Goal: Task Accomplishment & Management: Manage account settings

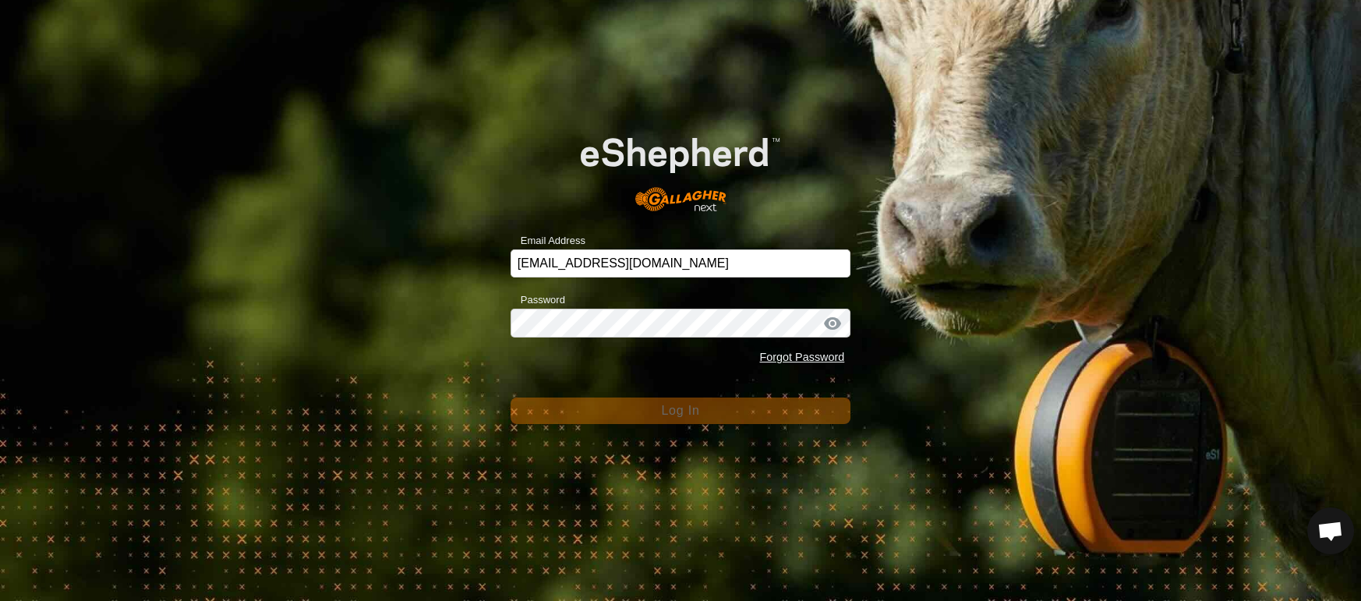
scroll to position [3527, 0]
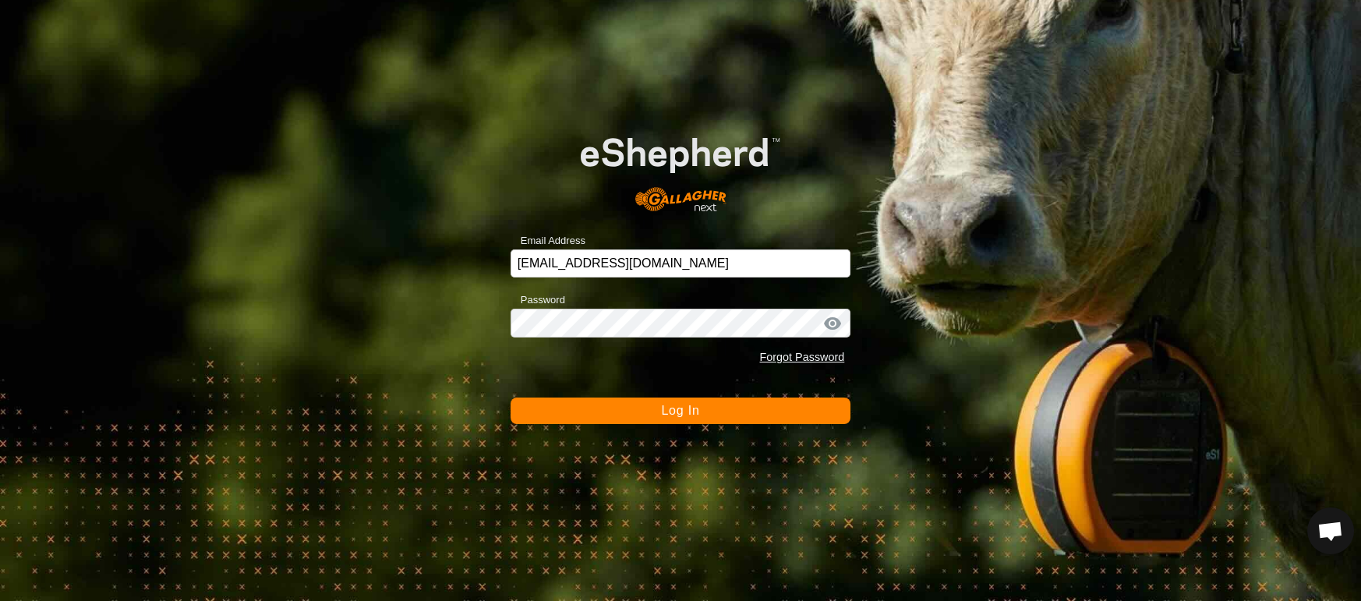
click at [578, 408] on button "Log In" at bounding box center [680, 410] width 341 height 26
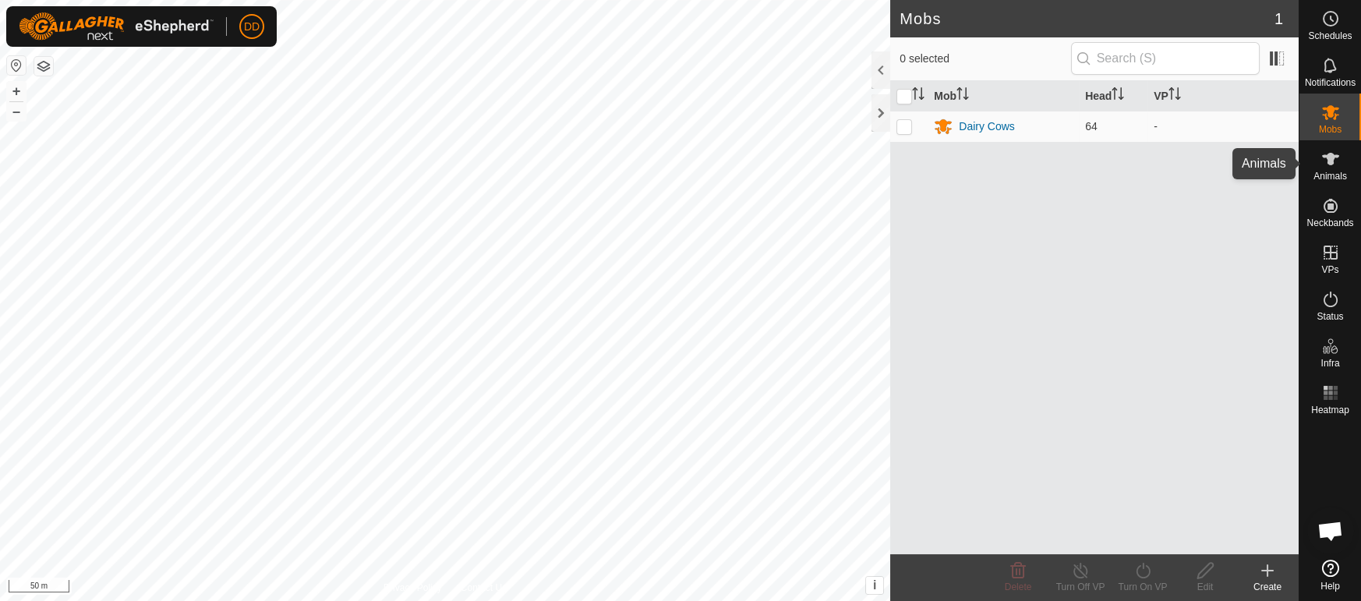
click at [1334, 169] on es-animals-svg-icon at bounding box center [1330, 159] width 28 height 25
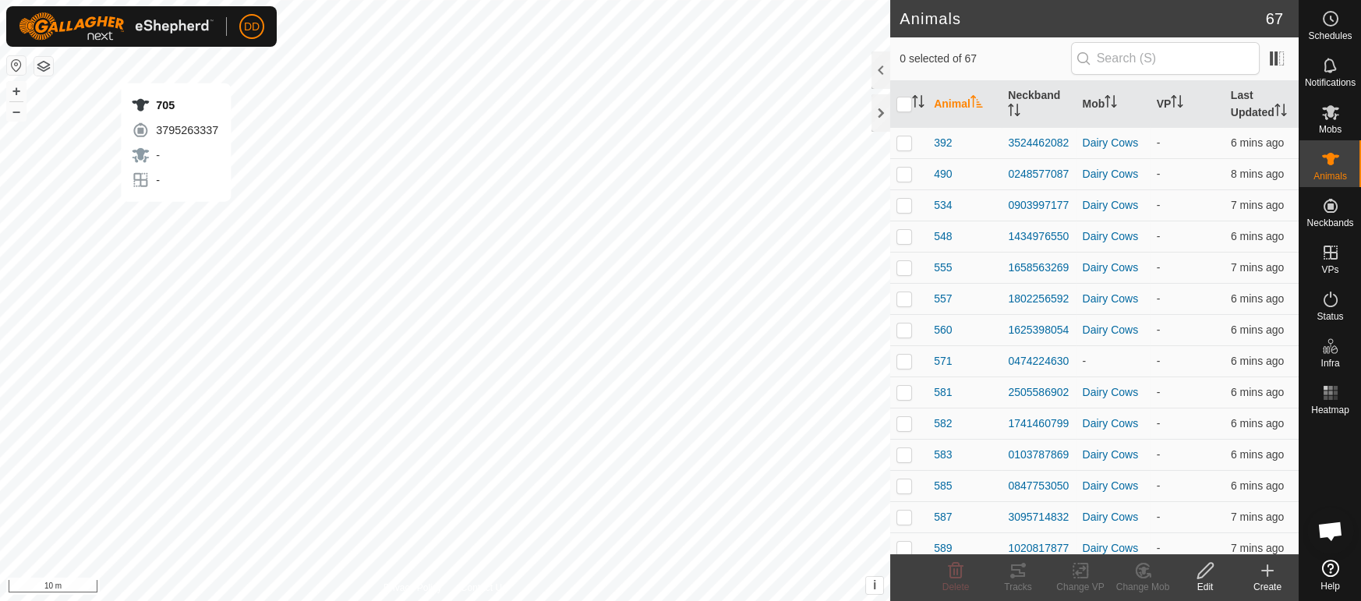
checkbox input "true"
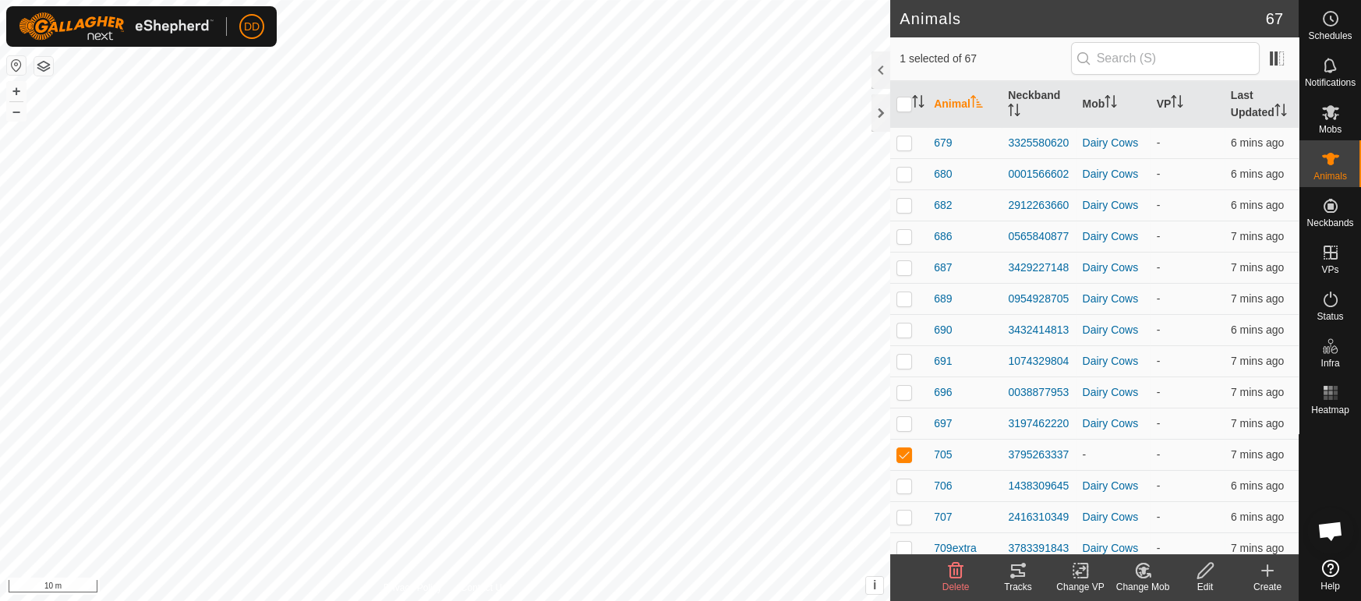
scroll to position [1411, 0]
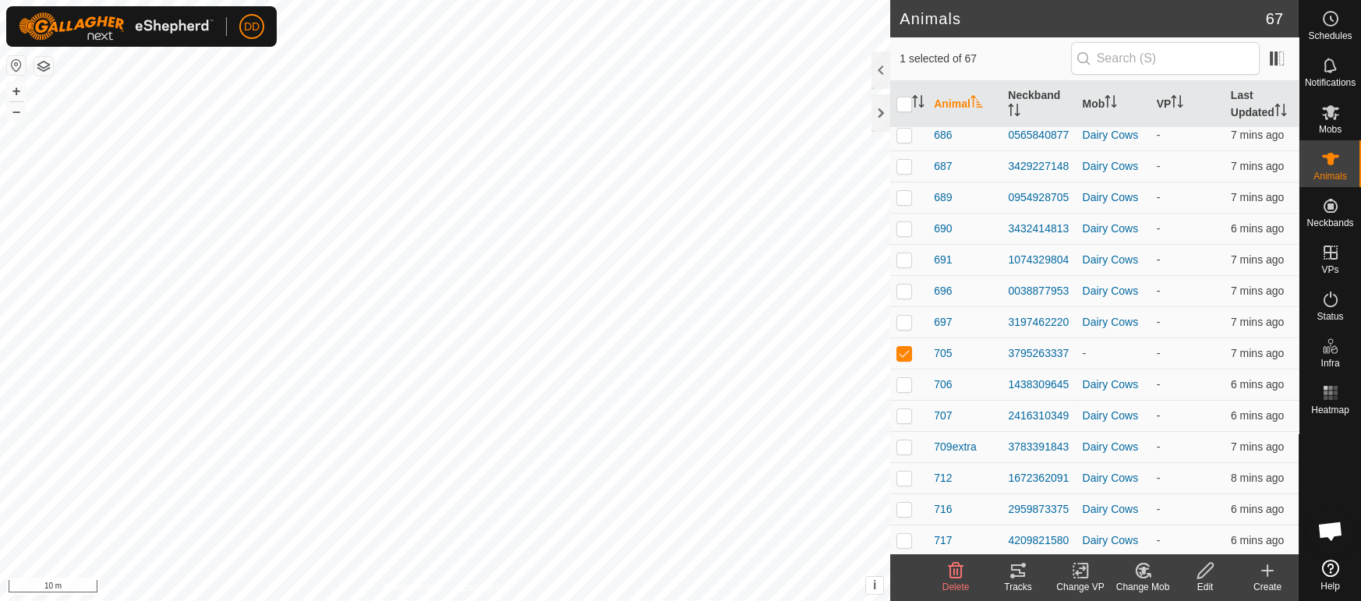
click at [1203, 567] on icon at bounding box center [1205, 570] width 19 height 19
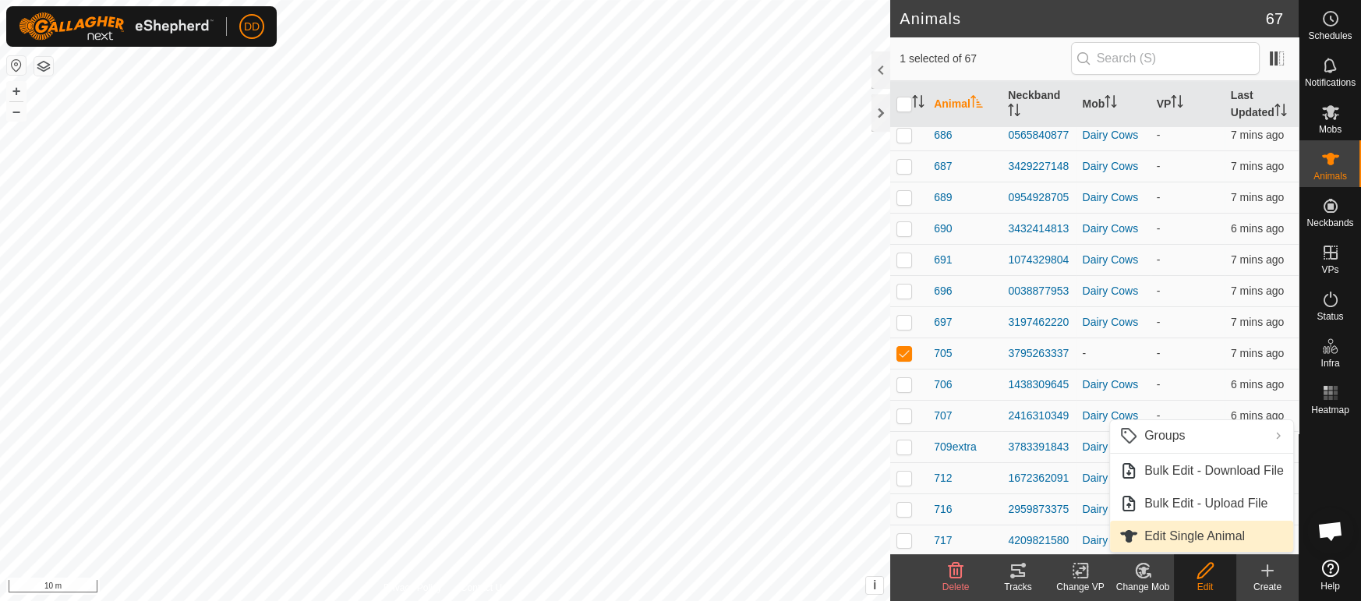
click at [1208, 533] on link "Edit Single Animal" at bounding box center [1201, 536] width 183 height 31
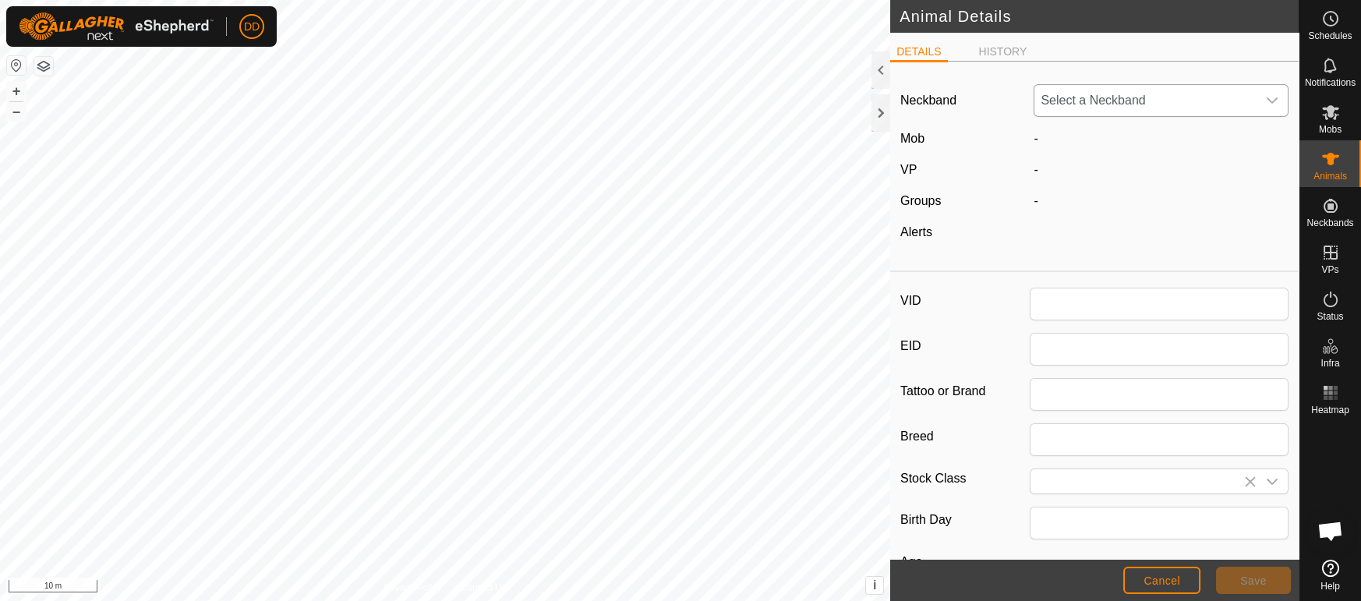
click at [1150, 100] on span "Select a Neckband" at bounding box center [1145, 100] width 222 height 31
click at [1136, 96] on span "Select a Neckband" at bounding box center [1145, 100] width 222 height 31
type input "705"
type input "0"
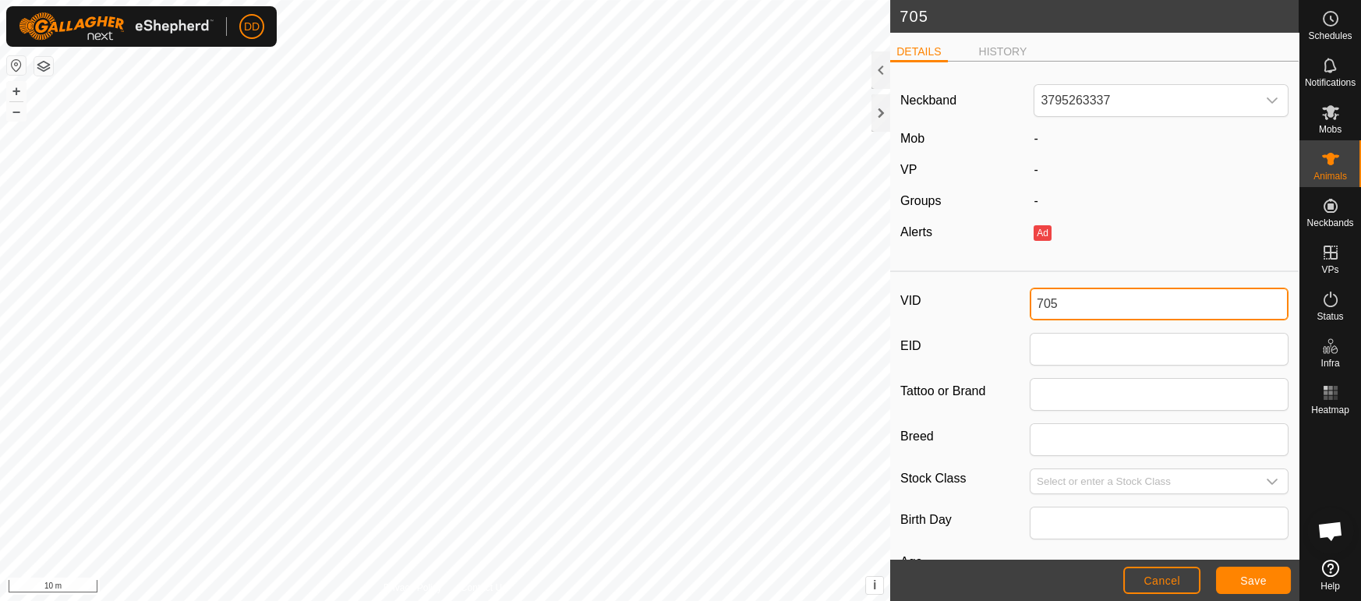
click at [850, 289] on div "705 DETAILS HISTORY Neckband 3795263337 Mob - VP - Groups - Alerts Ad VID 705 E…" at bounding box center [649, 300] width 1298 height 601
type input "617"
click at [1267, 584] on button "Save" at bounding box center [1253, 580] width 75 height 27
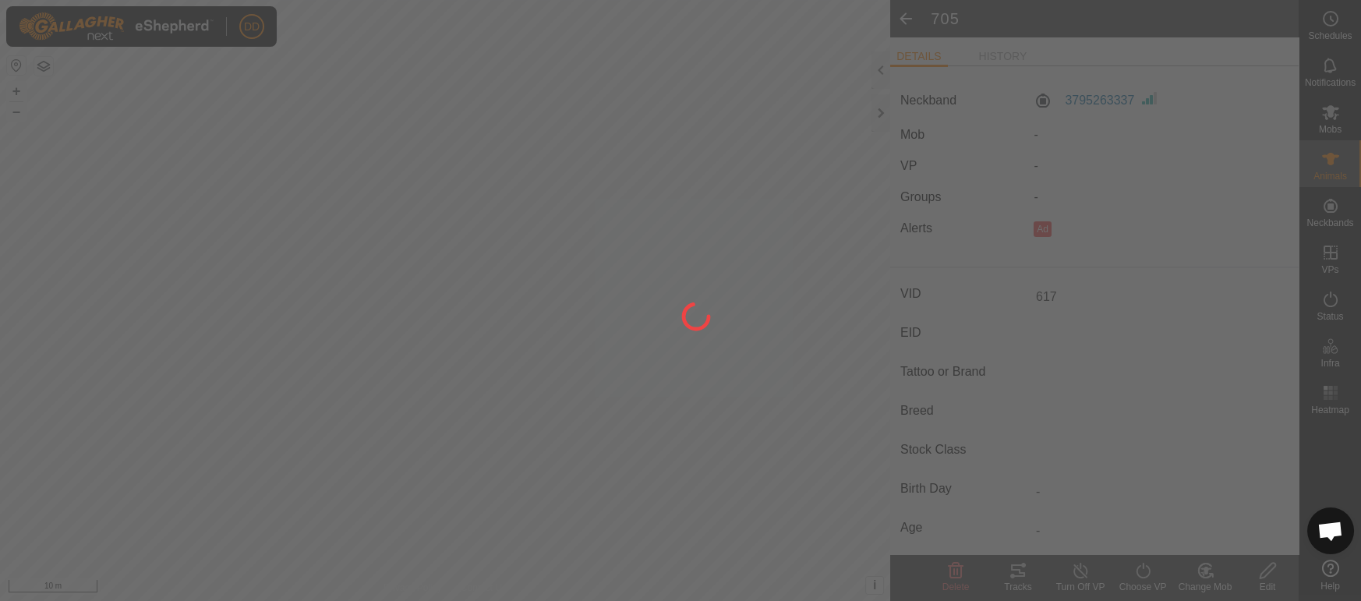
type input "-"
type input "0 kg"
type input "-"
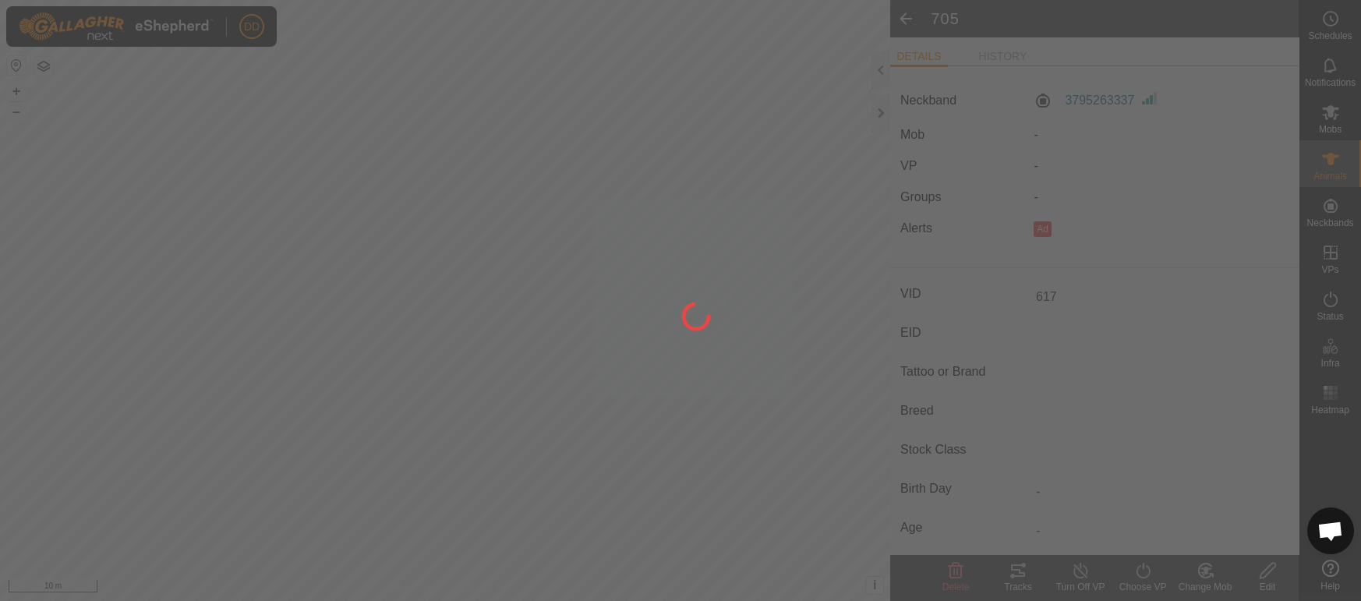
type input "-"
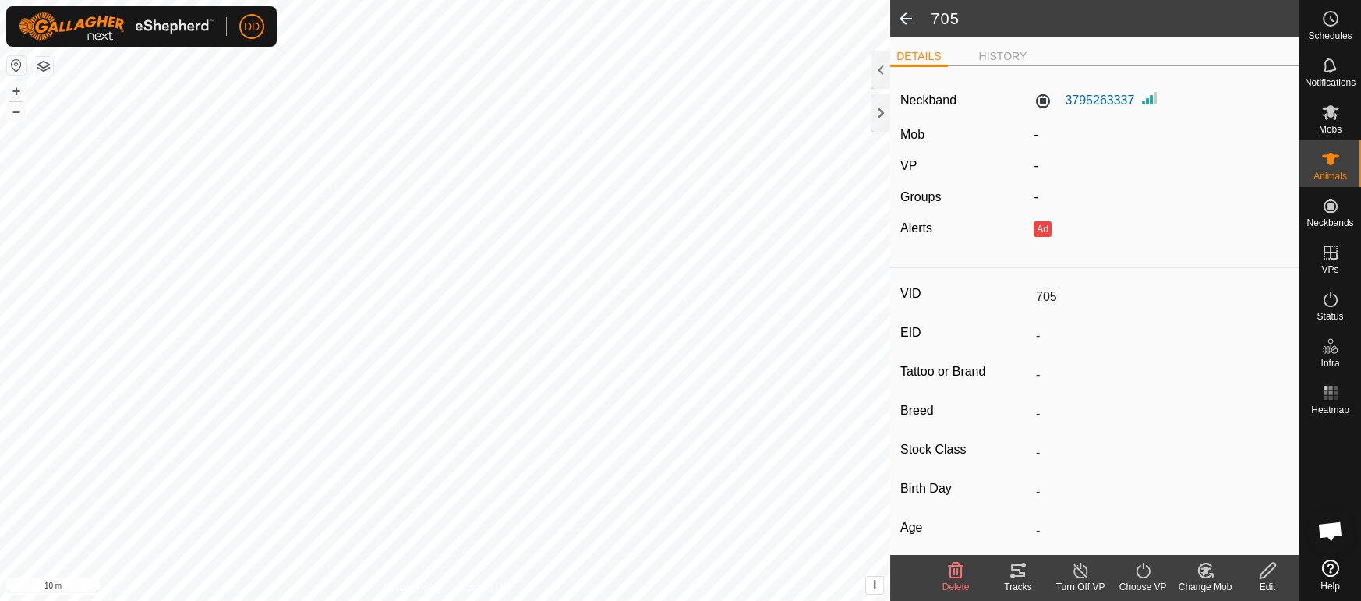
click at [1202, 568] on icon at bounding box center [1205, 571] width 11 height 8
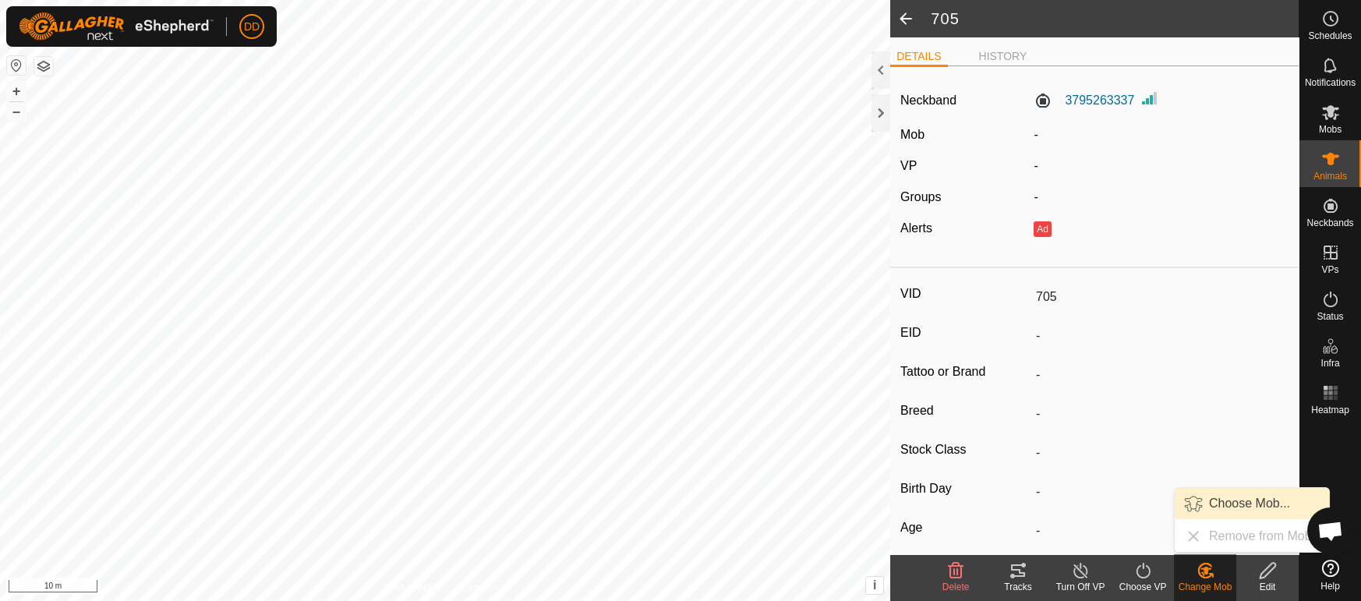
click at [1202, 507] on link "Choose Mob..." at bounding box center [1252, 503] width 154 height 31
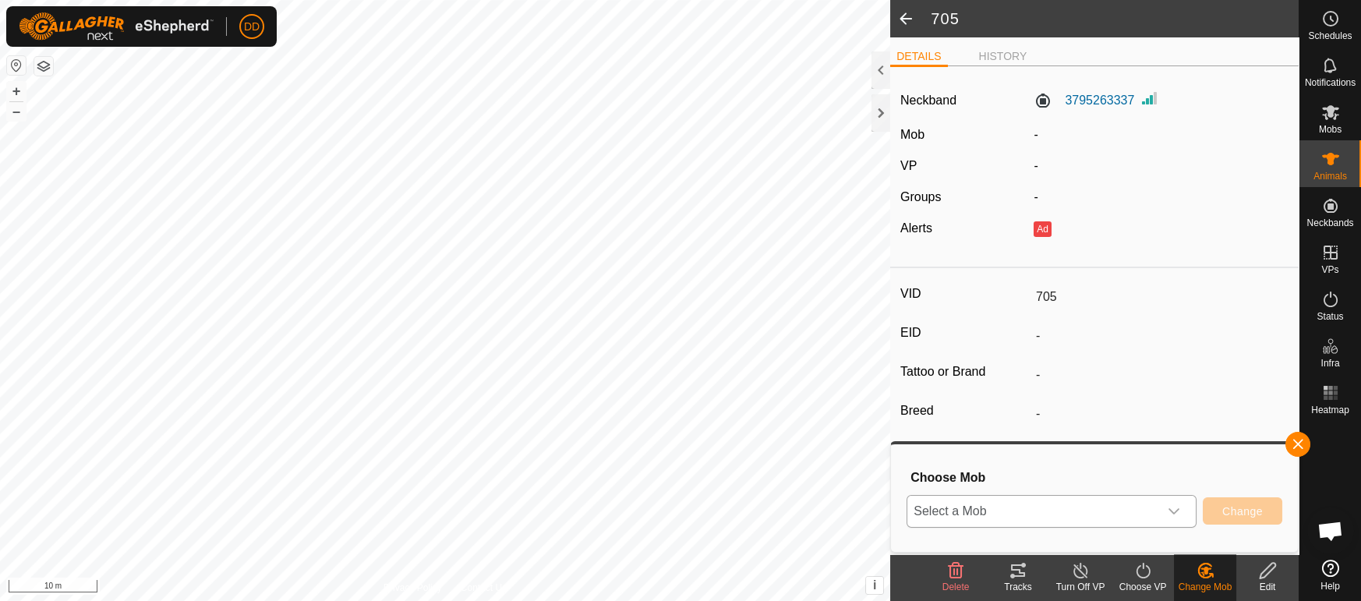
click at [1003, 511] on span "Select a Mob" at bounding box center [1032, 511] width 251 height 31
click at [1006, 479] on li "Dairy Cows" at bounding box center [1053, 476] width 290 height 39
click at [1234, 516] on span "Change" at bounding box center [1242, 511] width 41 height 12
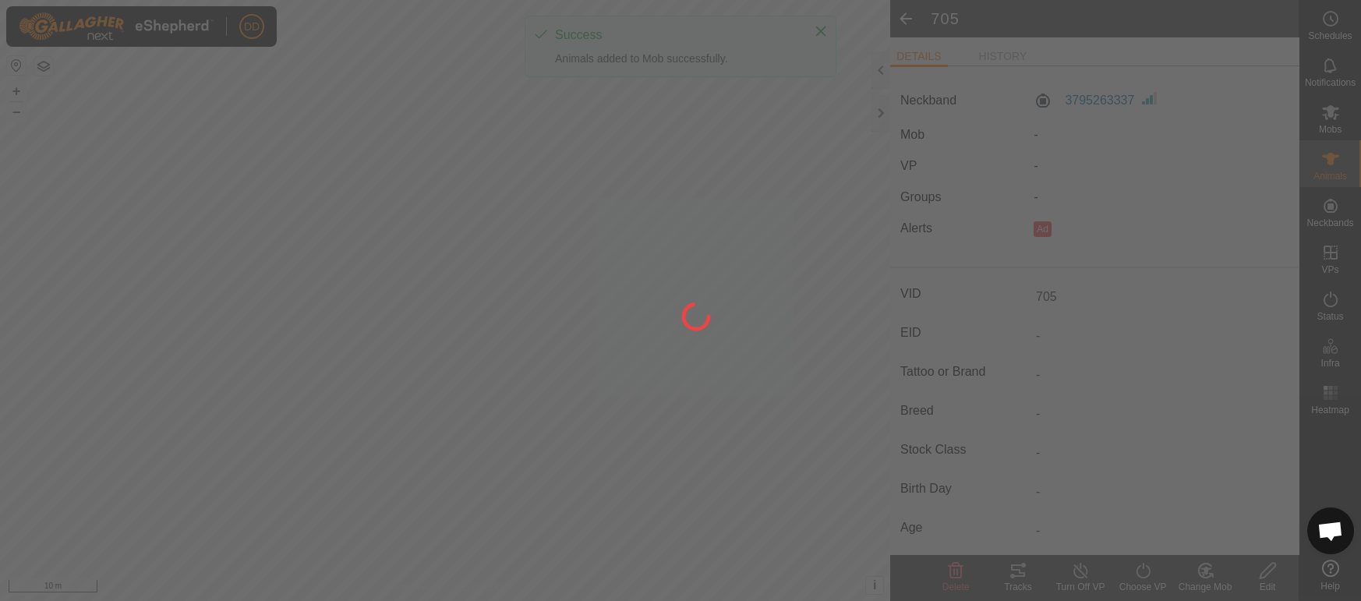
type input "617"
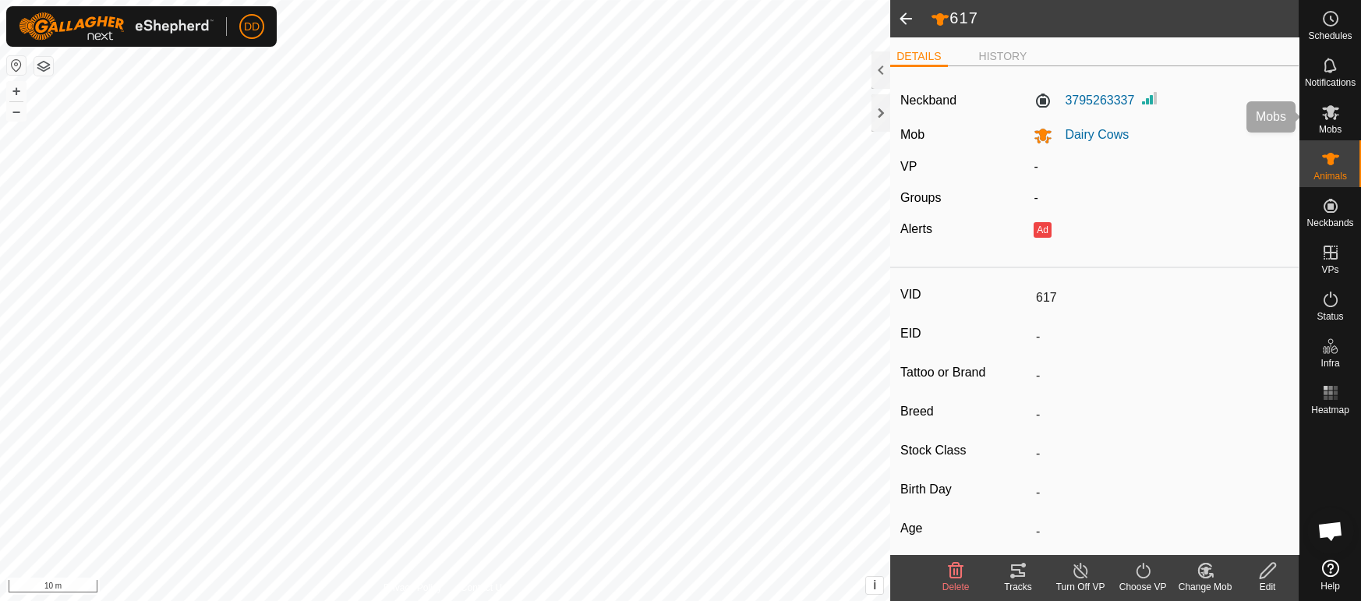
click at [1334, 122] on es-mob-svg-icon at bounding box center [1330, 112] width 28 height 25
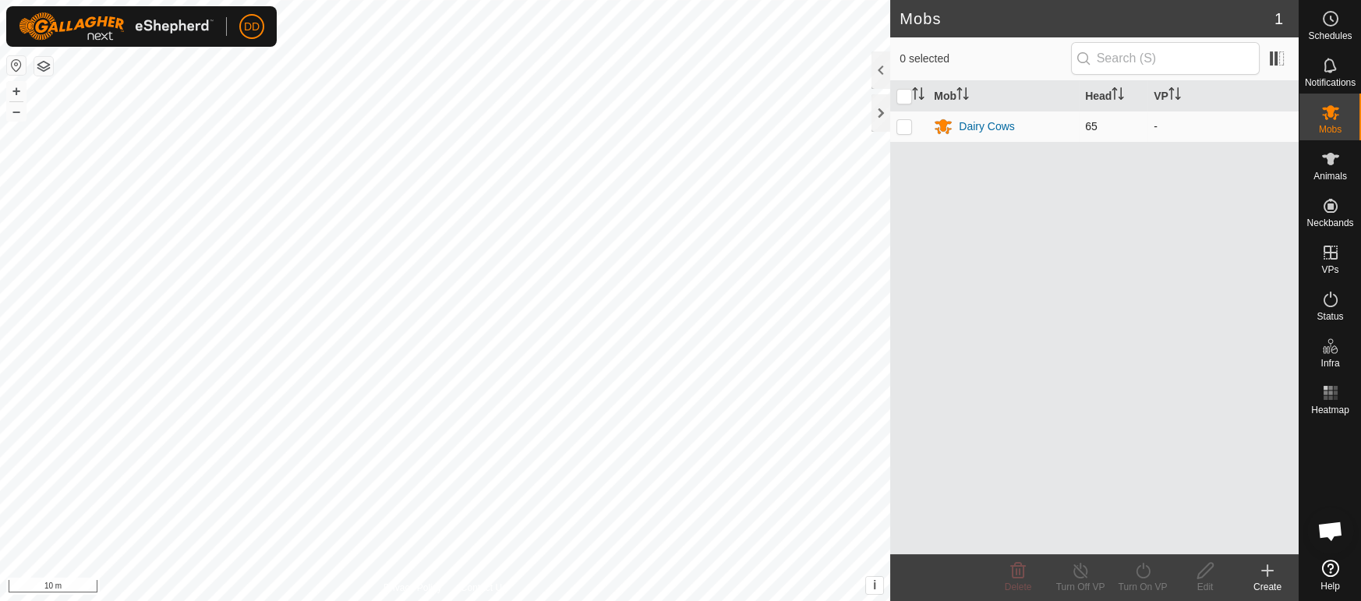
click at [905, 132] on p-checkbox at bounding box center [904, 126] width 16 height 12
checkbox input "true"
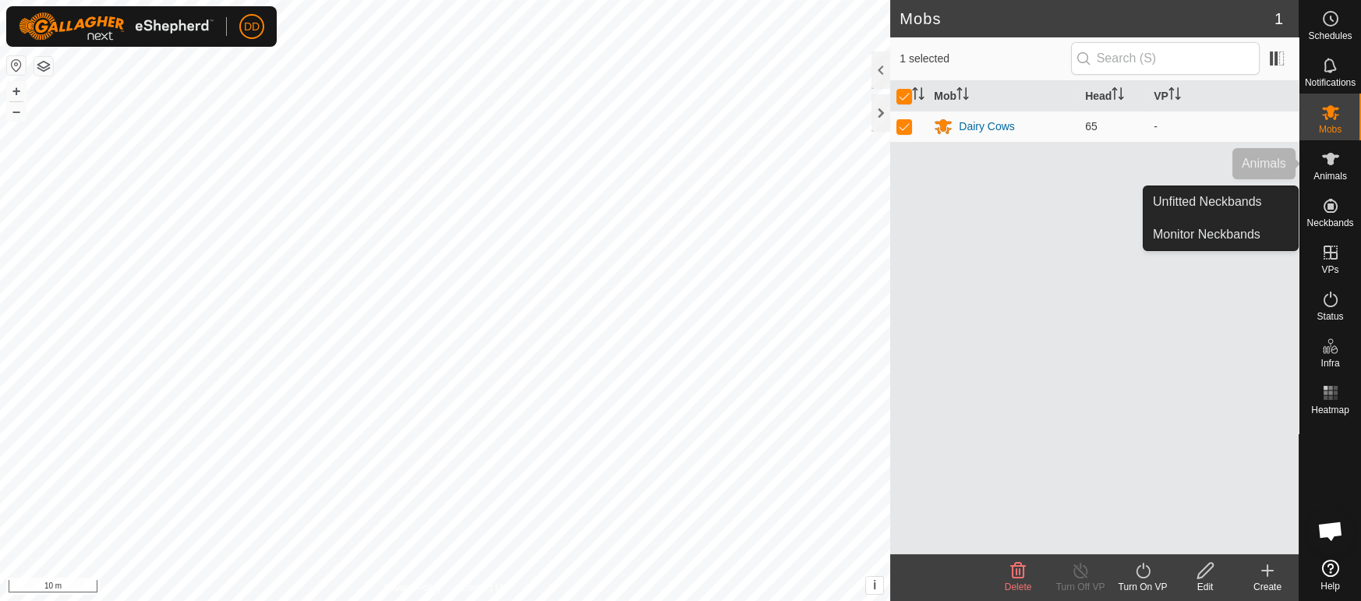
click at [1330, 168] on es-animals-svg-icon at bounding box center [1330, 159] width 28 height 25
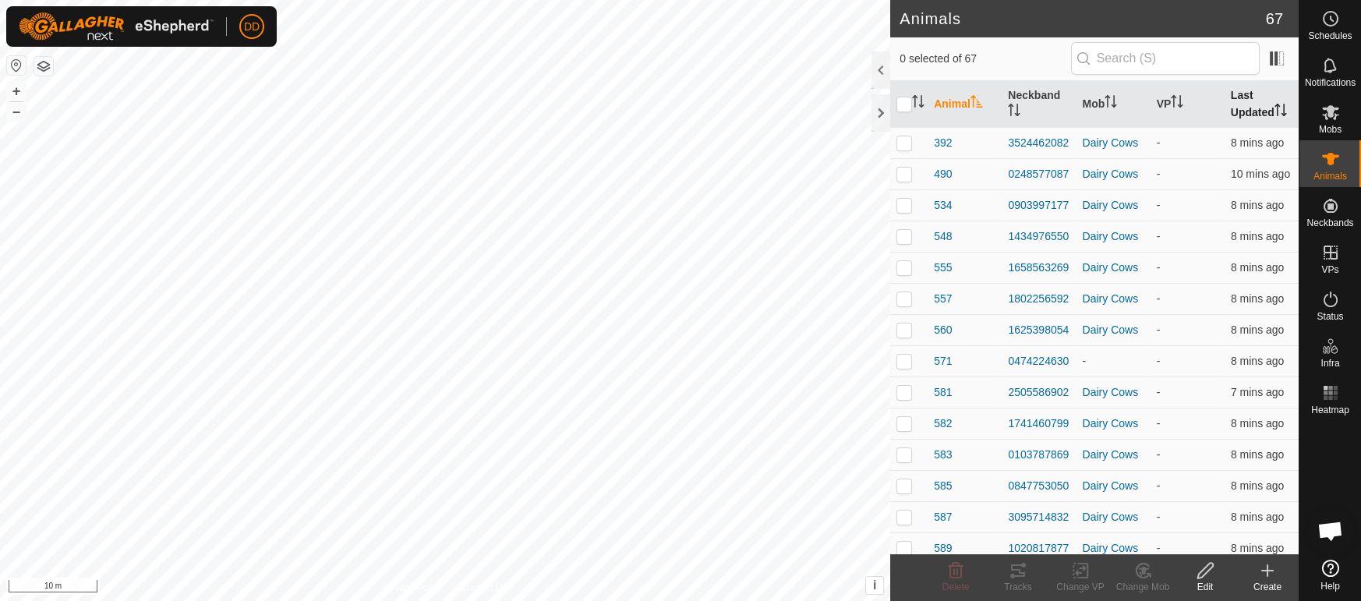
click at [1255, 88] on th "Last Updated" at bounding box center [1261, 104] width 74 height 47
click at [1256, 87] on th "Last Updated" at bounding box center [1261, 104] width 74 height 47
click at [1333, 122] on es-mob-svg-icon at bounding box center [1330, 112] width 28 height 25
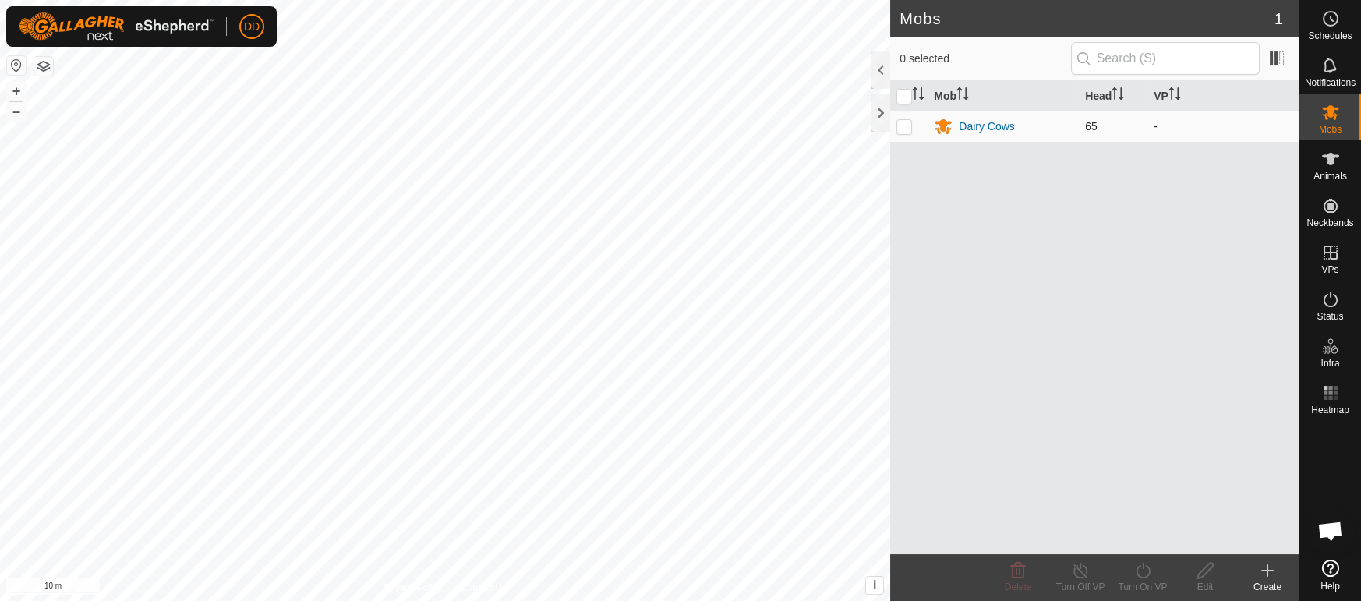
click at [911, 132] on p-checkbox at bounding box center [904, 126] width 16 height 12
checkbox input "true"
click at [1152, 599] on div "Turn On VP" at bounding box center [1142, 577] width 62 height 47
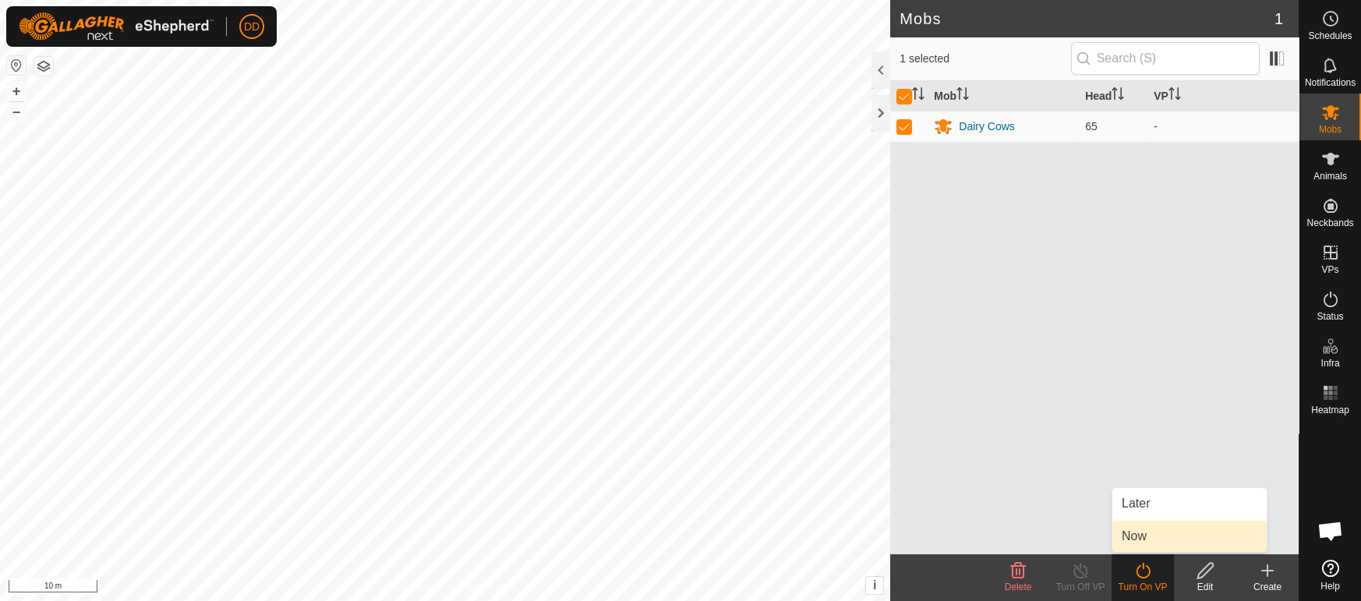
click at [1143, 532] on link "Now" at bounding box center [1189, 536] width 154 height 31
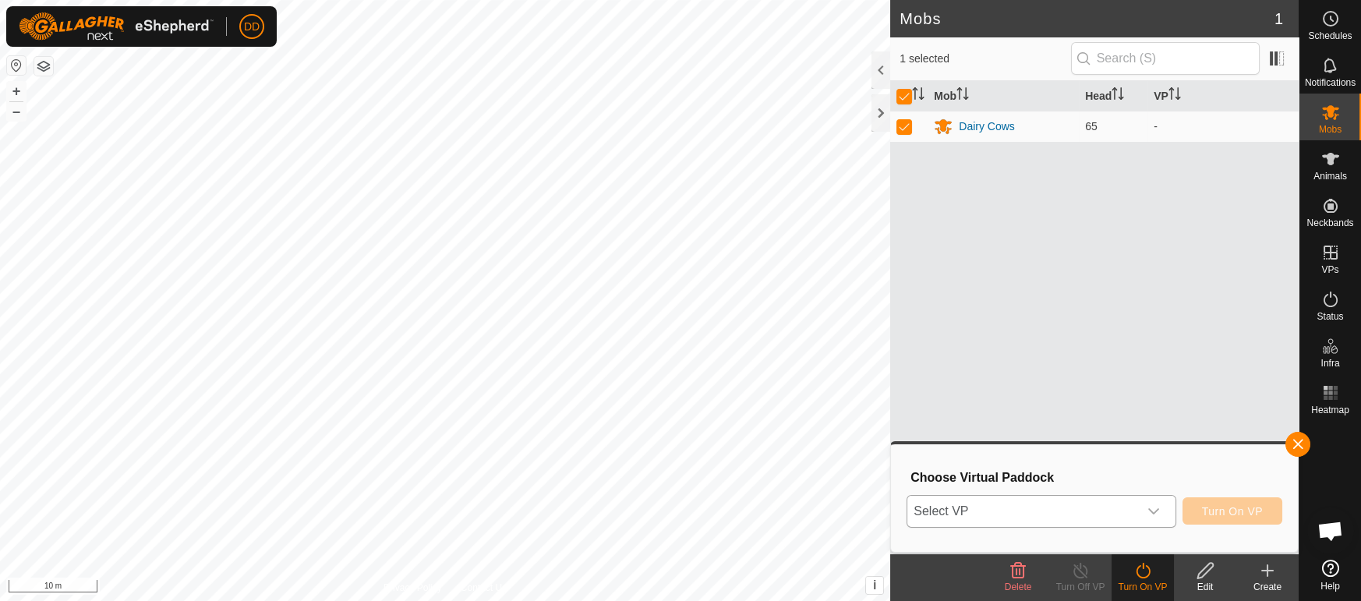
click at [1071, 506] on span "Select VP" at bounding box center [1022, 511] width 230 height 31
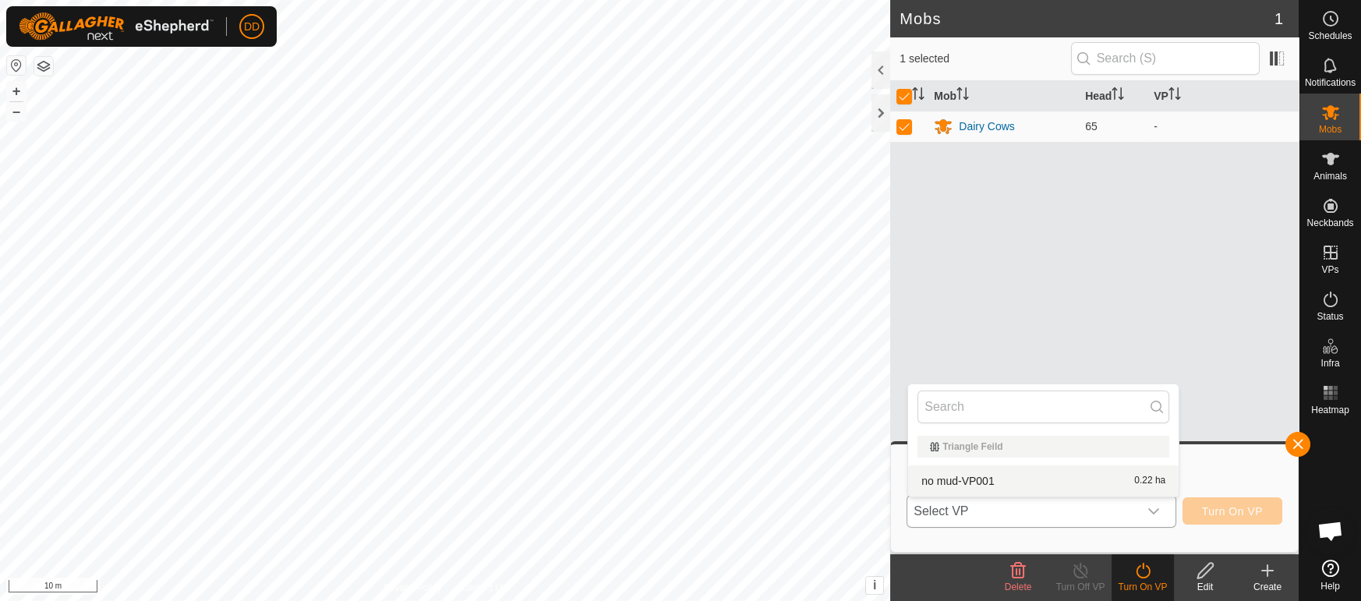
click at [1075, 488] on li "no mud-VP001 0.22 ha" at bounding box center [1043, 480] width 270 height 31
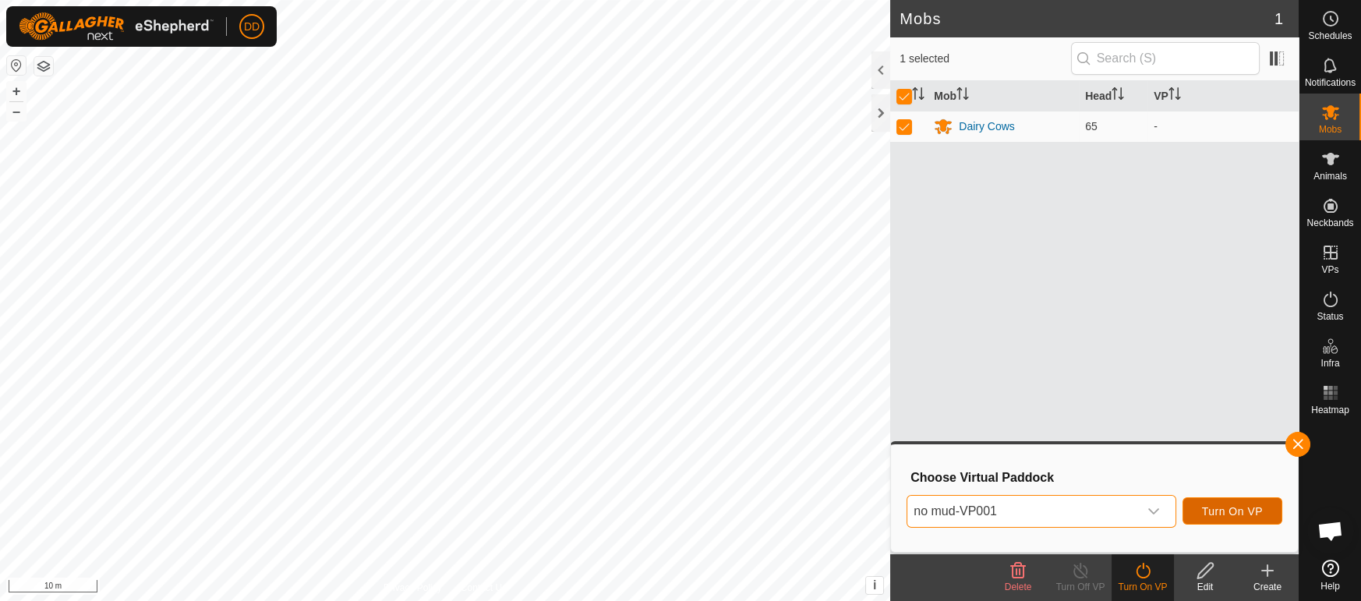
click at [1257, 503] on button "Turn On VP" at bounding box center [1232, 510] width 100 height 27
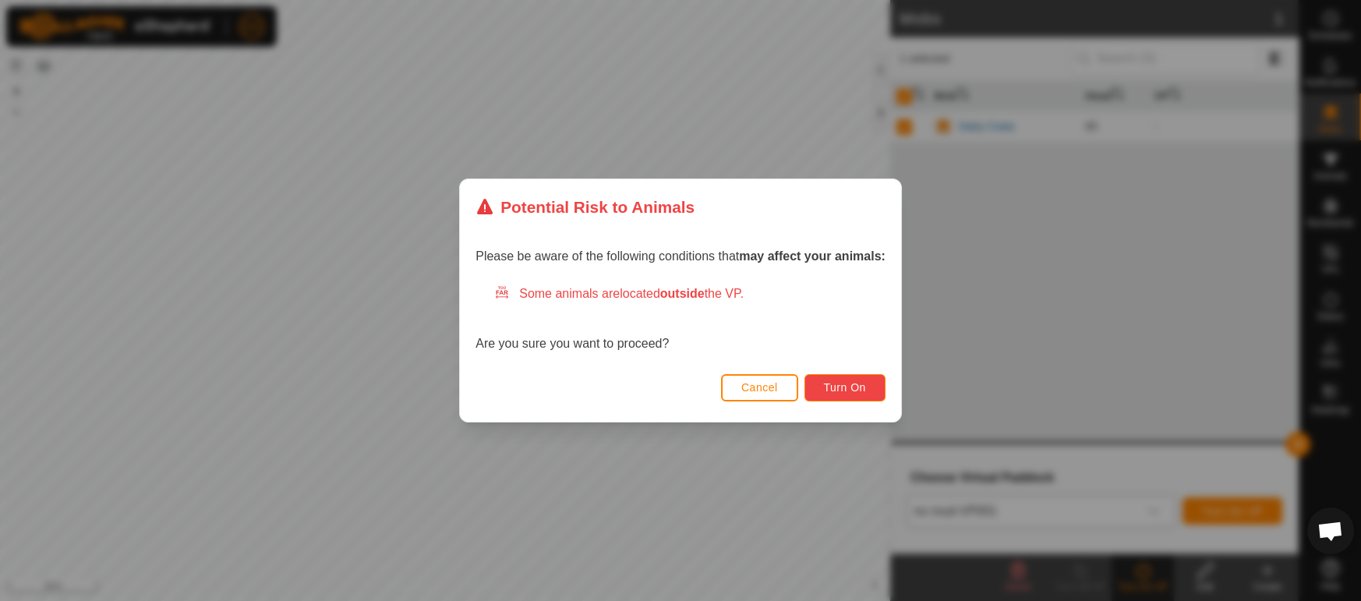
click at [860, 390] on span "Turn On" at bounding box center [845, 387] width 42 height 12
